Goal: Find specific page/section: Find specific page/section

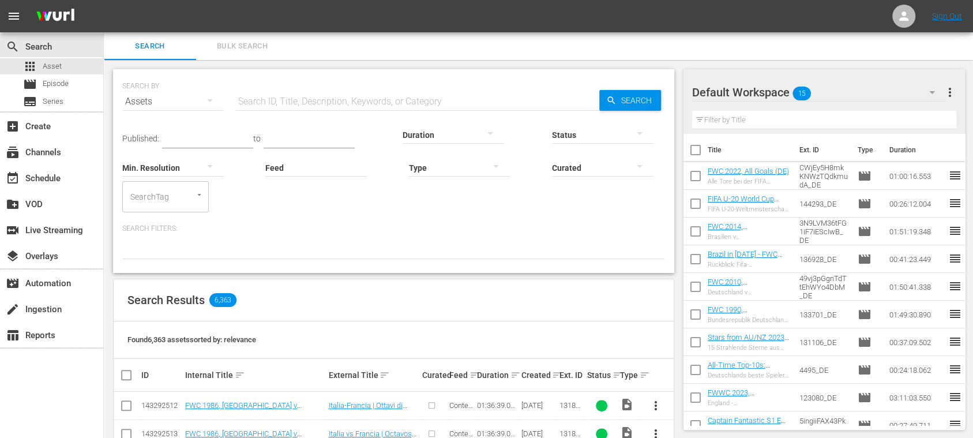
click at [250, 101] on input "text" at bounding box center [417, 102] width 364 height 28
paste input "500025_ENG"
type input "500025_ENG"
click at [150, 44] on span "Search" at bounding box center [150, 46] width 78 height 13
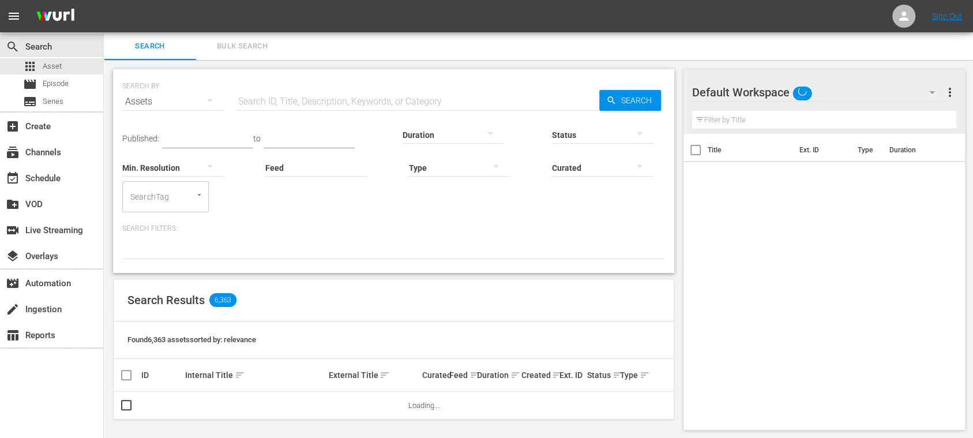
type input "500025_ENG"
click at [57, 62] on span "Asset" at bounding box center [52, 67] width 19 height 12
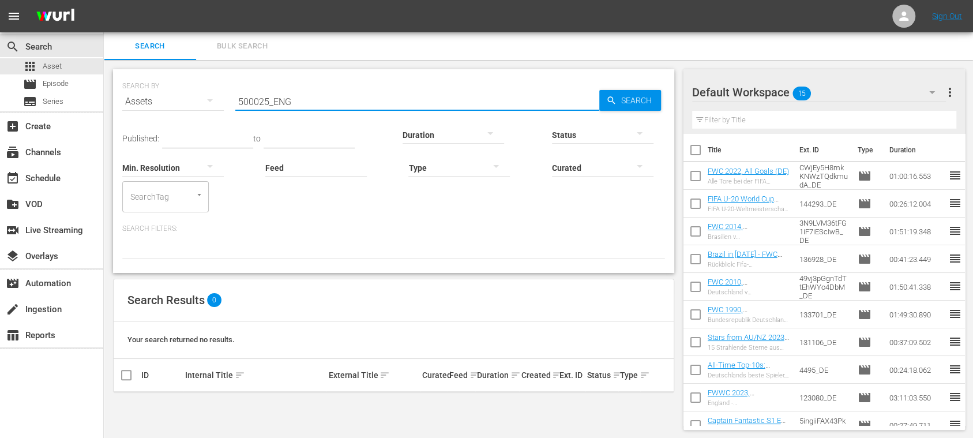
drag, startPoint x: 240, startPoint y: 98, endPoint x: 185, endPoint y: 98, distance: 55.4
click at [148, 96] on div "SEARCH BY Search By Assets Search ID, Title, Description, Keywords, or Category…" at bounding box center [393, 95] width 543 height 42
click at [646, 100] on span "Search" at bounding box center [638, 100] width 44 height 21
click at [429, 101] on input "500025_ENG" at bounding box center [417, 102] width 364 height 28
type input "500025"
